Goal: Task Accomplishment & Management: Complete application form

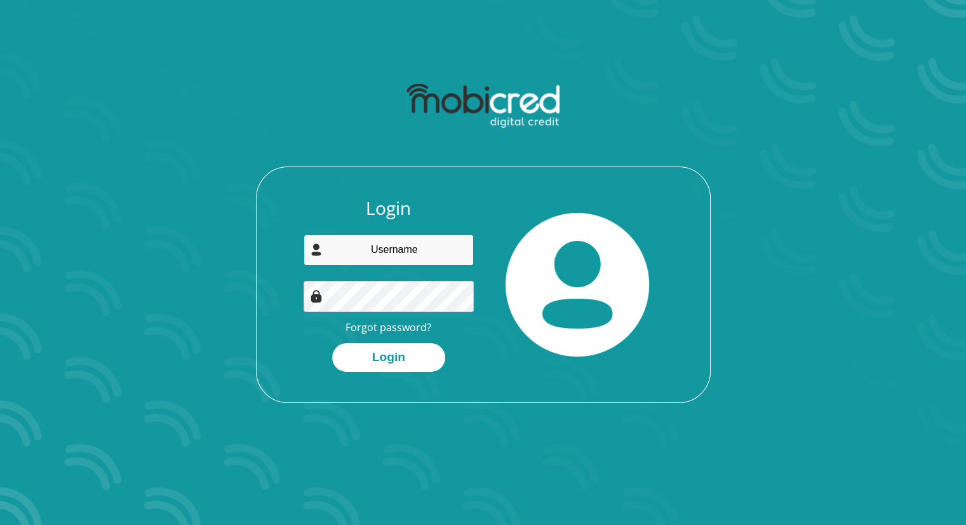
click at [433, 248] on input "email" at bounding box center [389, 249] width 170 height 31
type input "[EMAIL_ADDRESS][DOMAIN_NAME]"
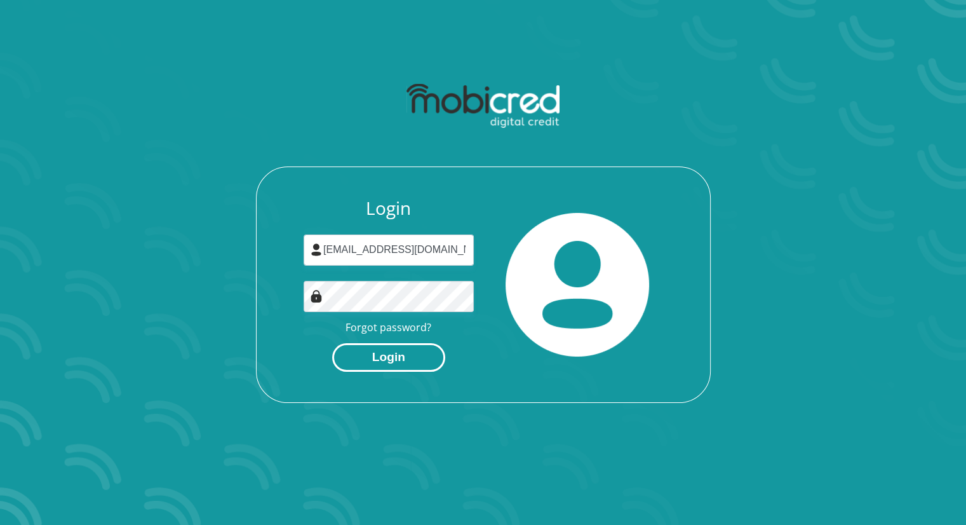
click at [366, 351] on button "Login" at bounding box center [388, 357] width 113 height 29
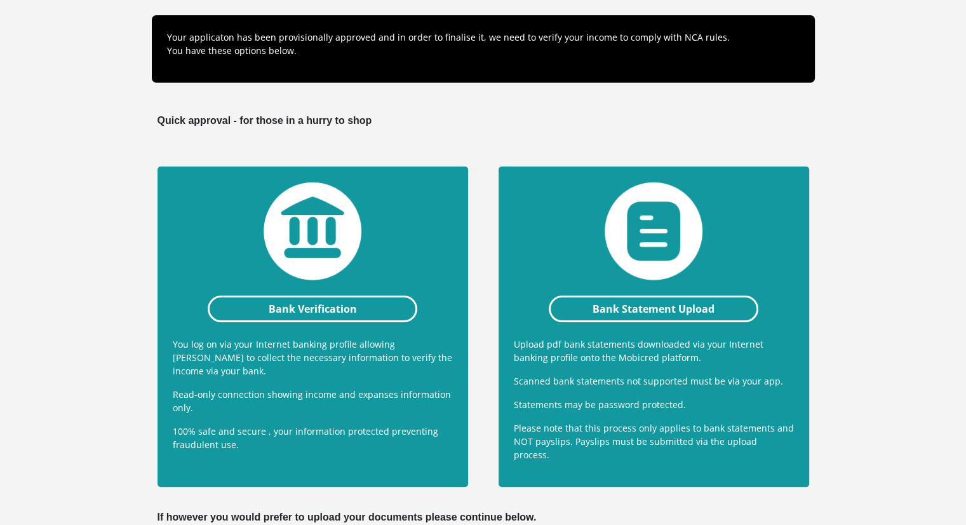
scroll to position [191, 0]
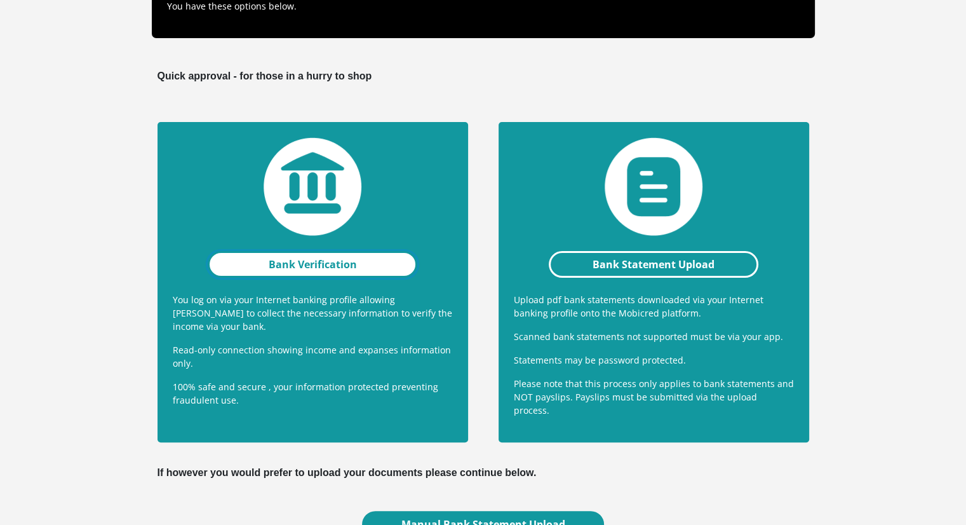
click at [376, 273] on link "Bank Verification" at bounding box center [313, 264] width 210 height 27
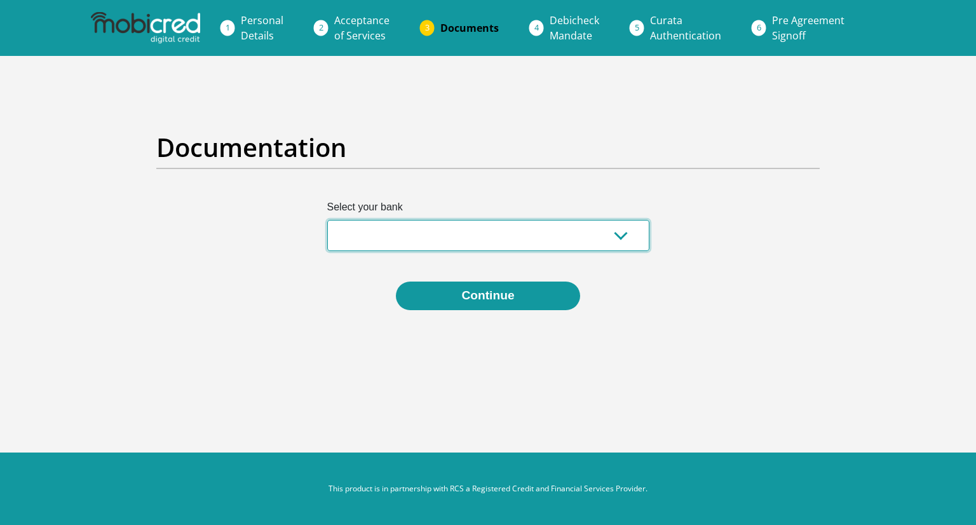
click at [421, 224] on select "Absa Capitec Bank Discovery Bank First National Bank Nedbank Standard Bank Tyme…" at bounding box center [488, 235] width 322 height 31
select select "{"id":"1","title":"First National Bank","institution":"Rand Merchant Bank","ali…"
click at [327, 220] on select "Absa Capitec Bank Discovery Bank First National Bank Nedbank Standard Bank Tyme…" at bounding box center [488, 235] width 322 height 31
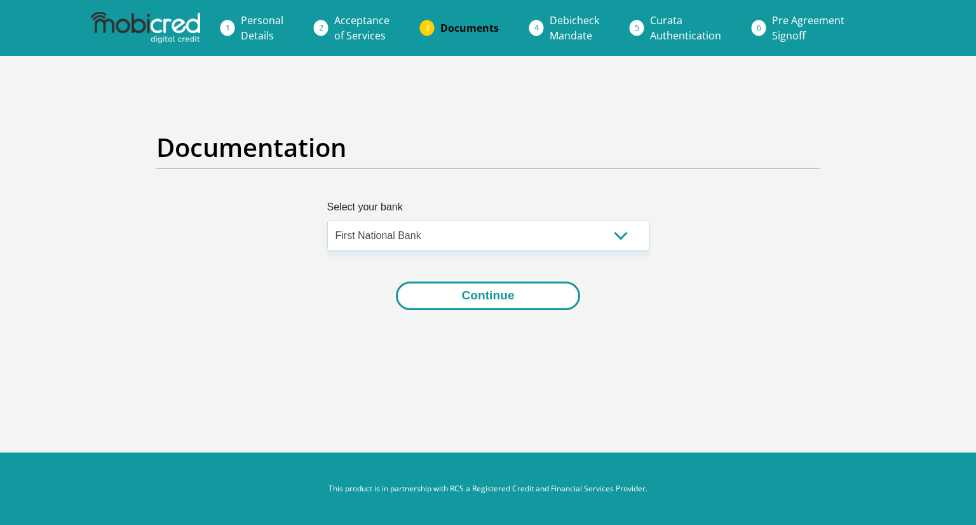
click at [435, 300] on button "Continue" at bounding box center [488, 295] width 184 height 29
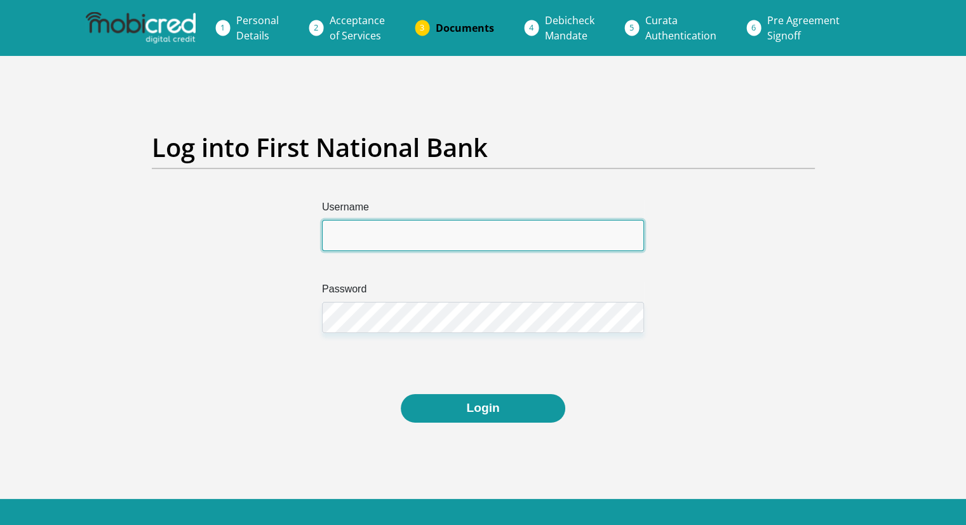
click at [440, 234] on input "Username" at bounding box center [483, 235] width 322 height 31
type input "sandilejking@gmail.com"
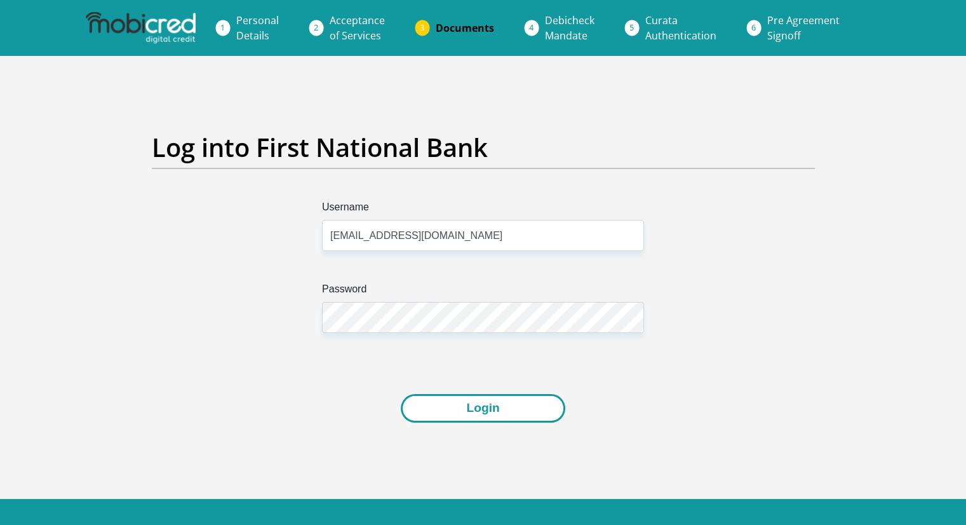
click at [463, 406] on button "Login" at bounding box center [483, 408] width 164 height 29
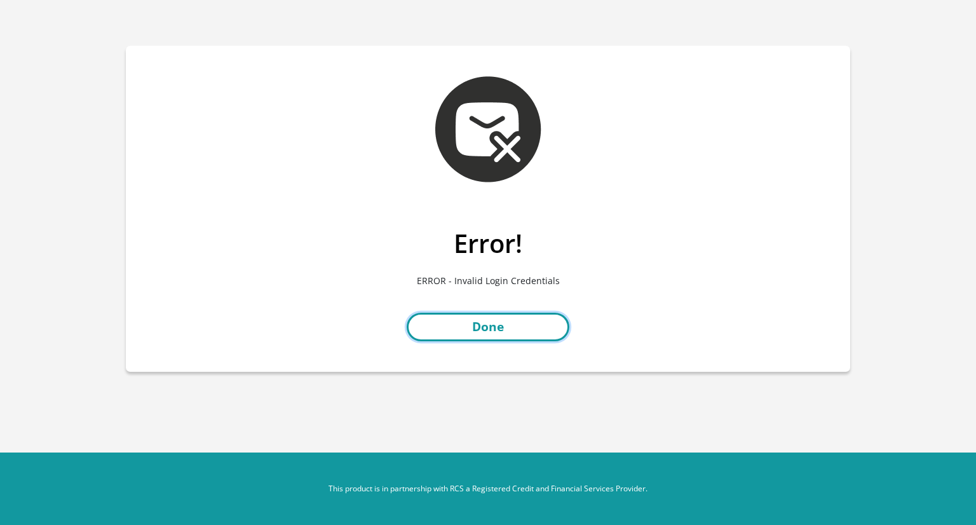
drag, startPoint x: 491, startPoint y: 329, endPoint x: 487, endPoint y: 322, distance: 8.0
click at [491, 329] on link "Done" at bounding box center [488, 327] width 163 height 29
